Goal: Navigation & Orientation: Find specific page/section

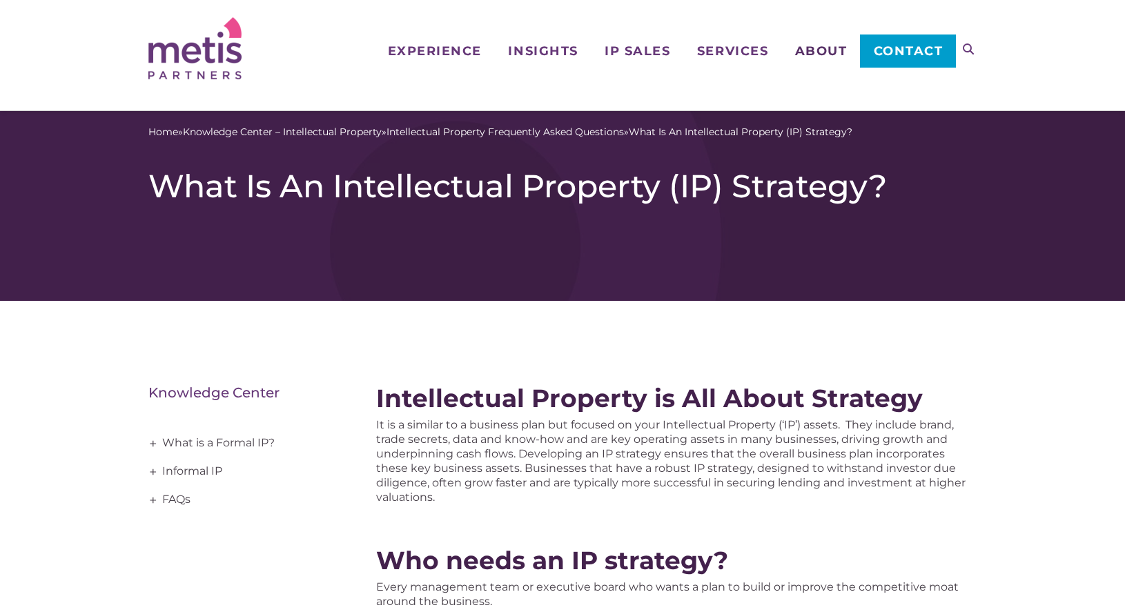
click at [808, 50] on span "About" at bounding box center [821, 51] width 52 height 12
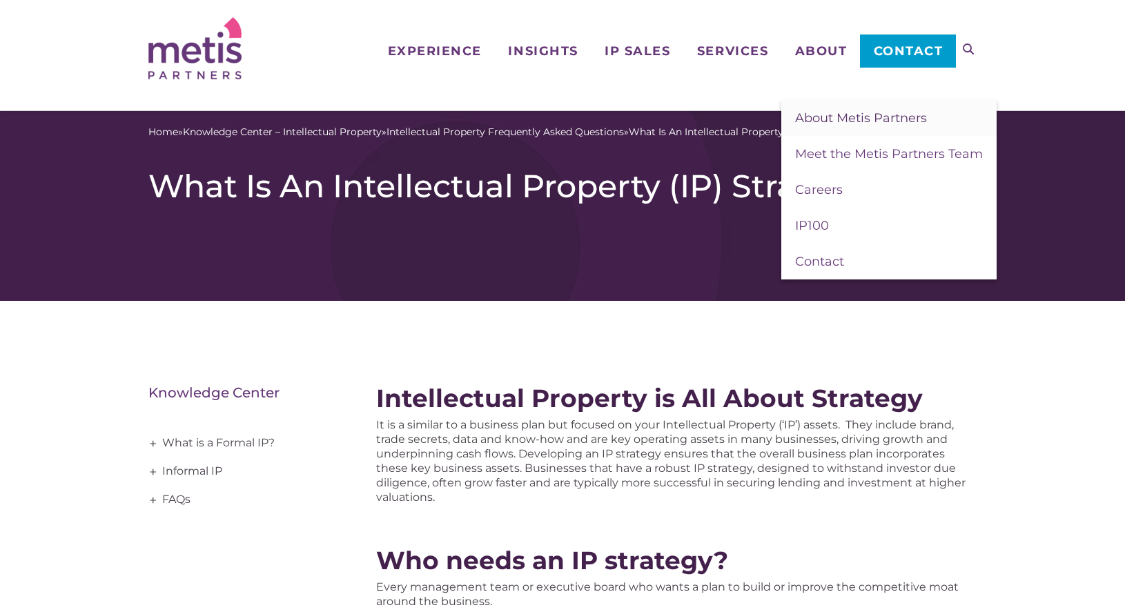
click at [854, 117] on span "About Metis Partners" at bounding box center [861, 117] width 132 height 15
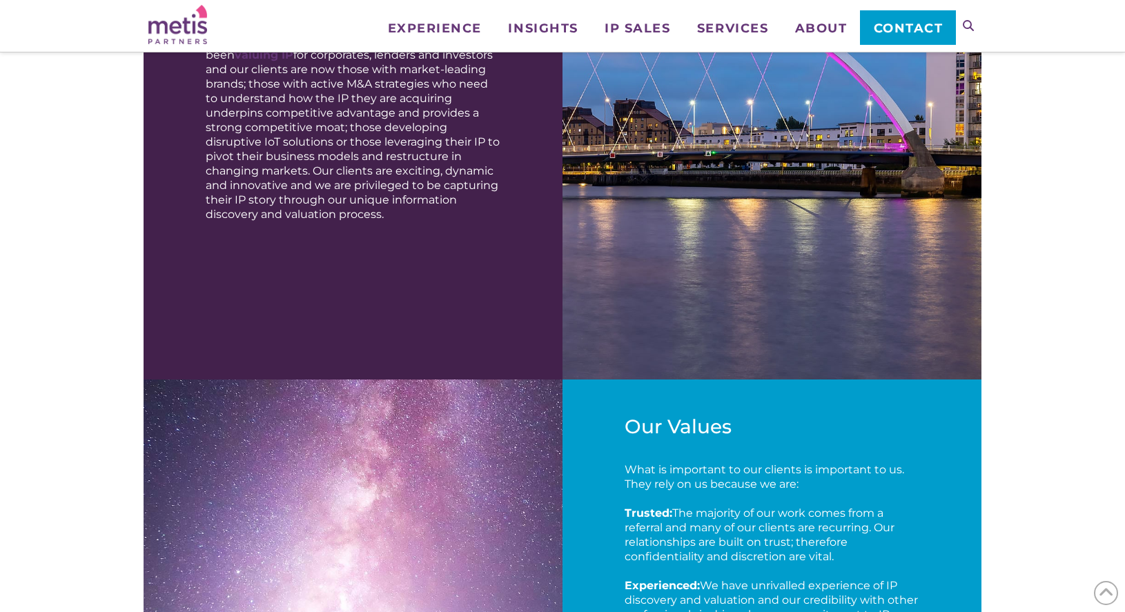
scroll to position [1406, 0]
click at [718, 26] on span "Services" at bounding box center [732, 28] width 71 height 12
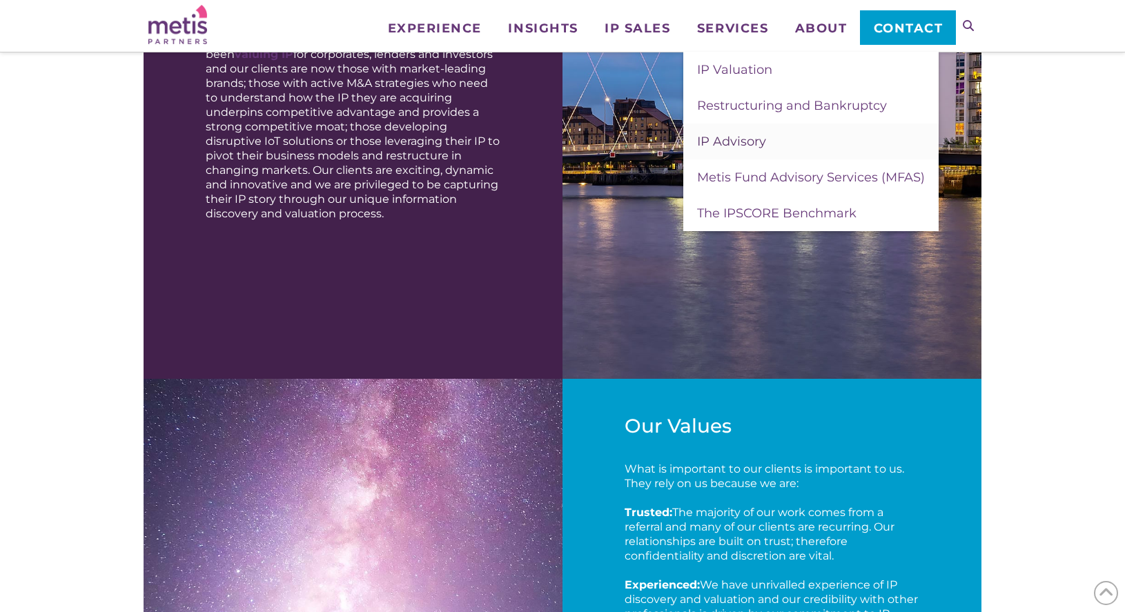
click at [738, 146] on span "IP Advisory" at bounding box center [731, 141] width 69 height 15
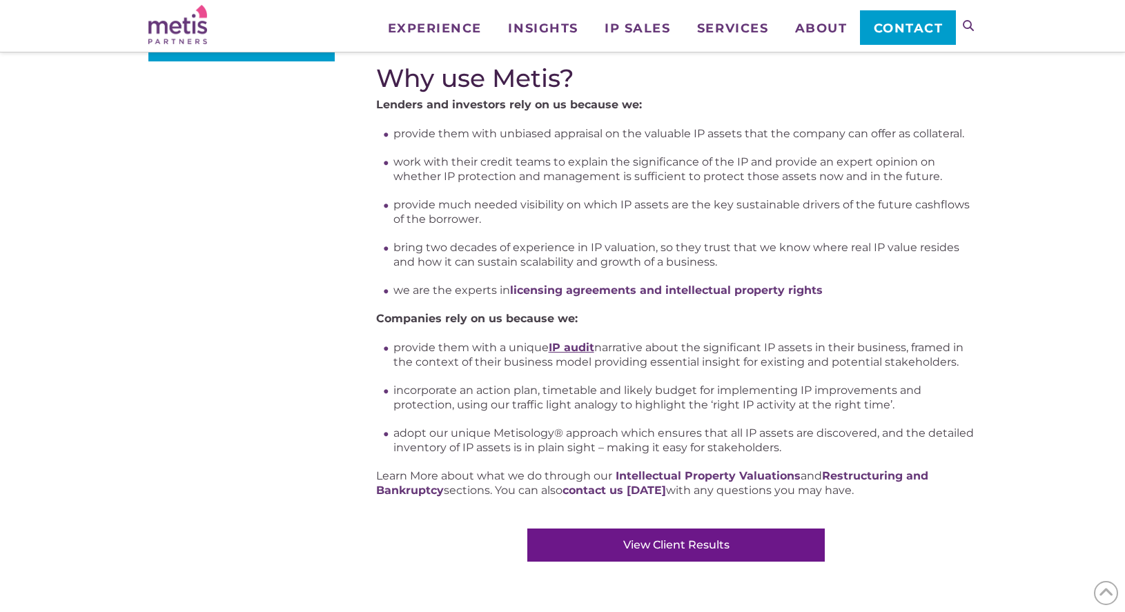
scroll to position [742, 0]
